Goal: Navigation & Orientation: Go to known website

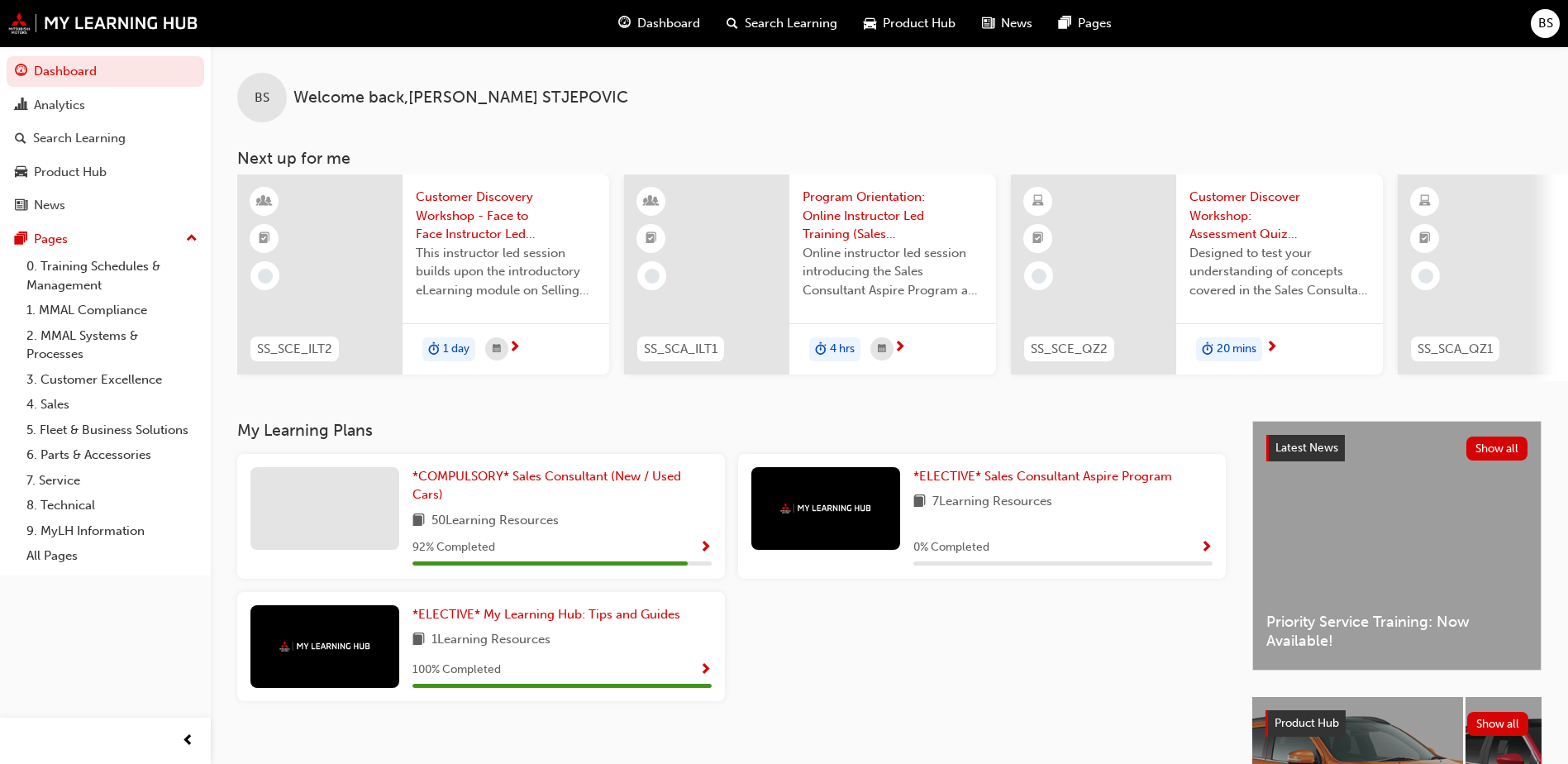
drag, startPoint x: 967, startPoint y: 389, endPoint x: 1016, endPoint y: 389, distance: 49.0
click at [1016, 389] on div "BS Welcome back , [PERSON_NAME] Next up for me SS_SCE_ILT2 Customer Discovery W…" at bounding box center [889, 234] width 1357 height 375
